Goal: Register for event/course

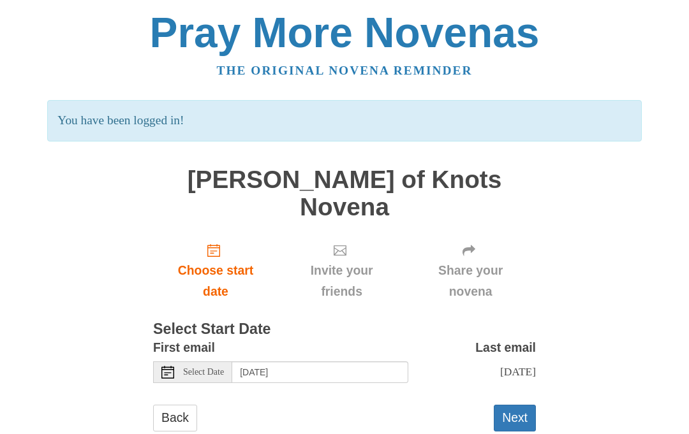
scroll to position [3, 0]
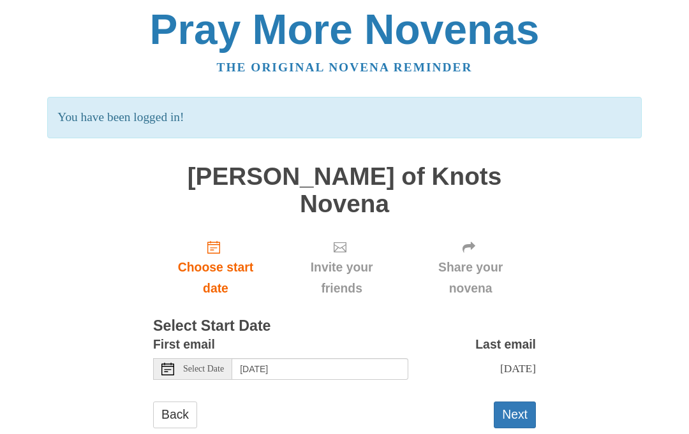
click at [523, 403] on button "Next" at bounding box center [515, 416] width 42 height 26
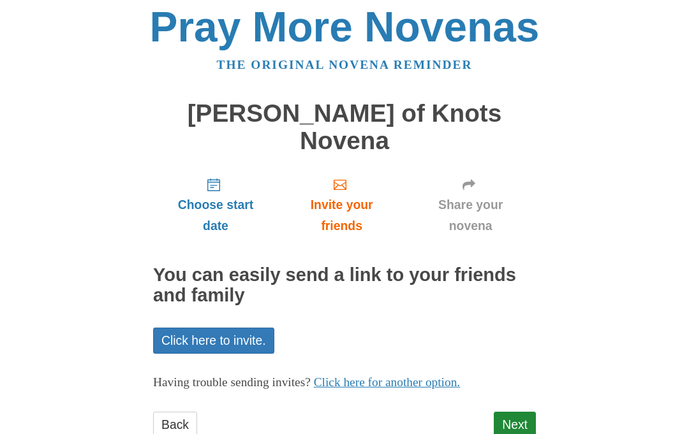
scroll to position [15, 0]
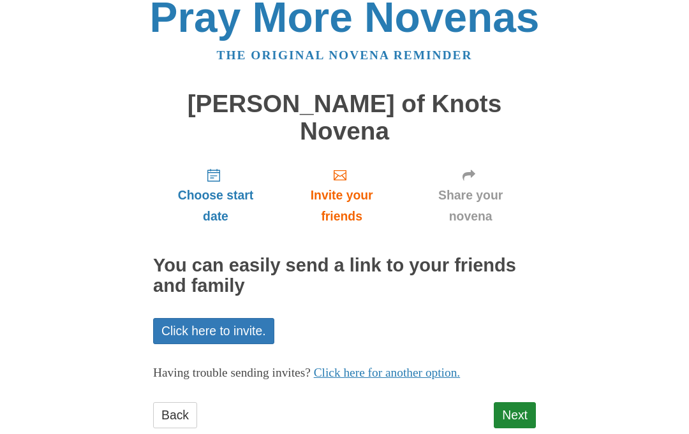
click at [515, 403] on link "Next" at bounding box center [515, 416] width 42 height 26
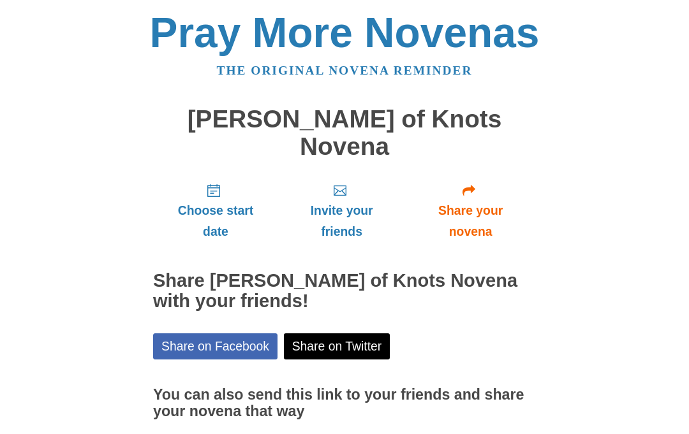
scroll to position [16, 0]
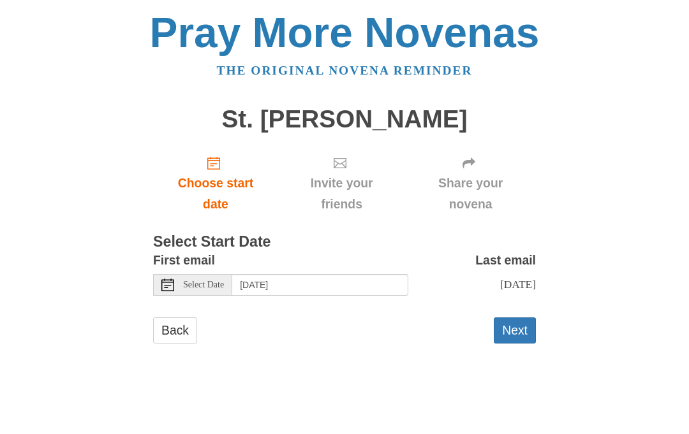
click at [519, 331] on button "Next" at bounding box center [515, 331] width 42 height 26
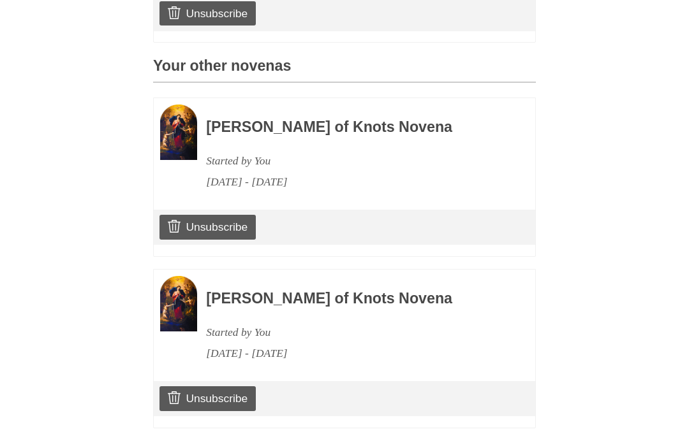
scroll to position [514, 0]
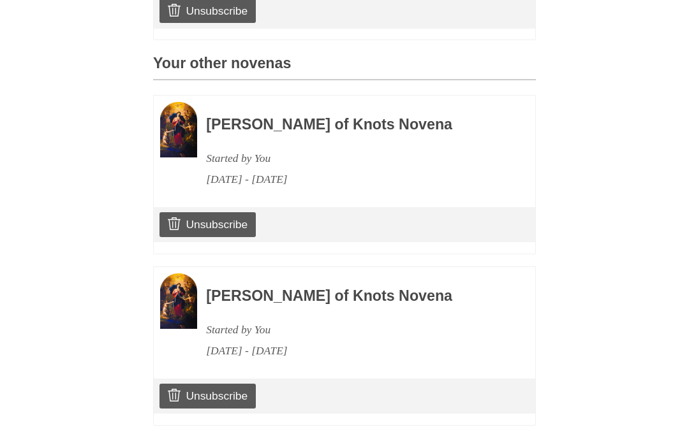
click at [232, 388] on link "Unsubscribe" at bounding box center [207, 397] width 96 height 24
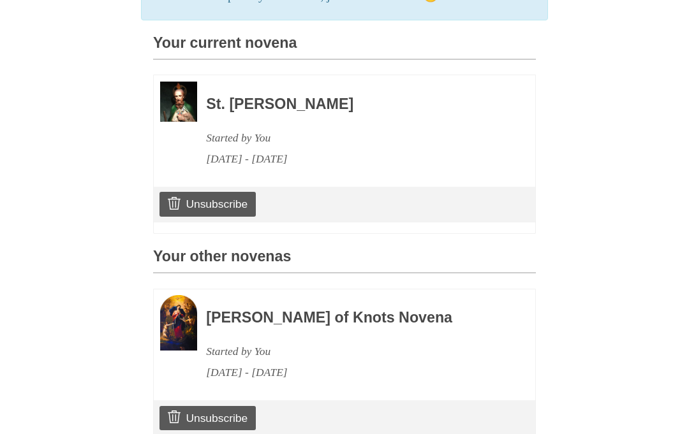
scroll to position [376, 0]
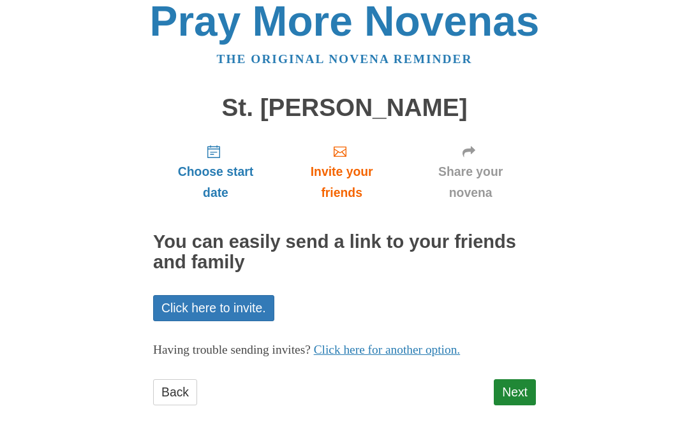
scroll to position [15, 0]
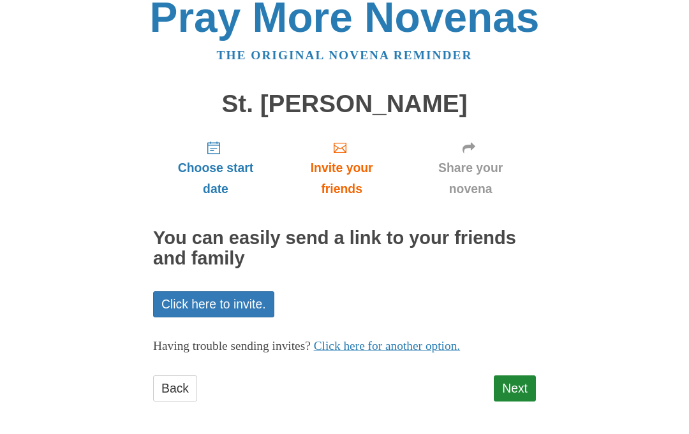
click at [528, 384] on link "Next" at bounding box center [515, 389] width 42 height 26
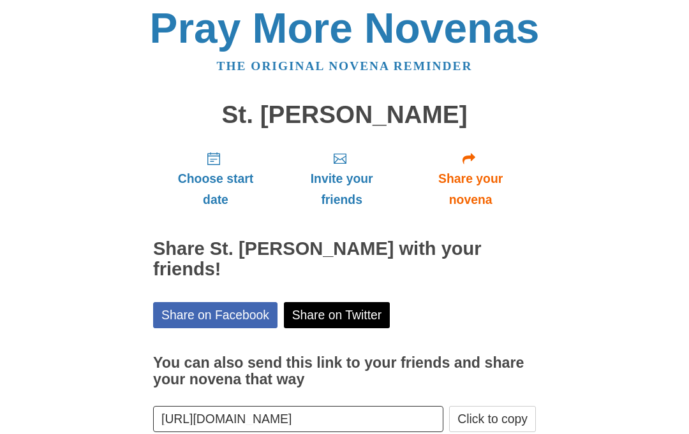
scroll to position [53, 0]
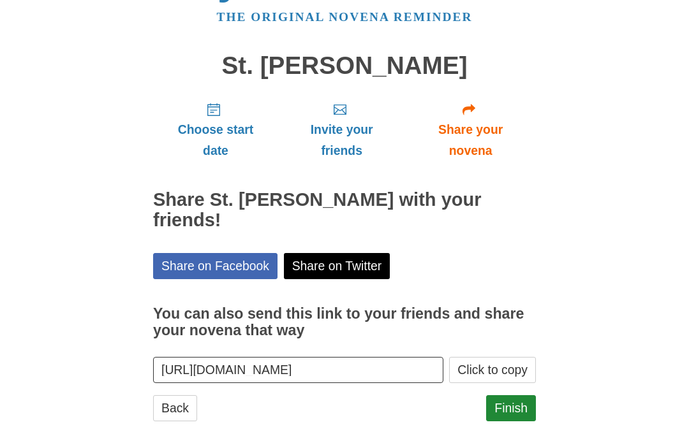
click at [524, 396] on link "Finish" at bounding box center [511, 409] width 50 height 26
